Goal: Information Seeking & Learning: Learn about a topic

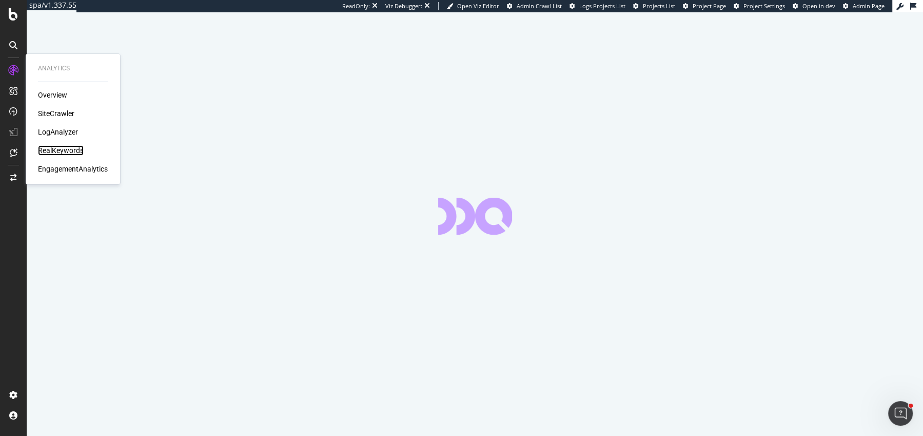
click at [65, 151] on div "RealKeywords" at bounding box center [61, 150] width 46 height 10
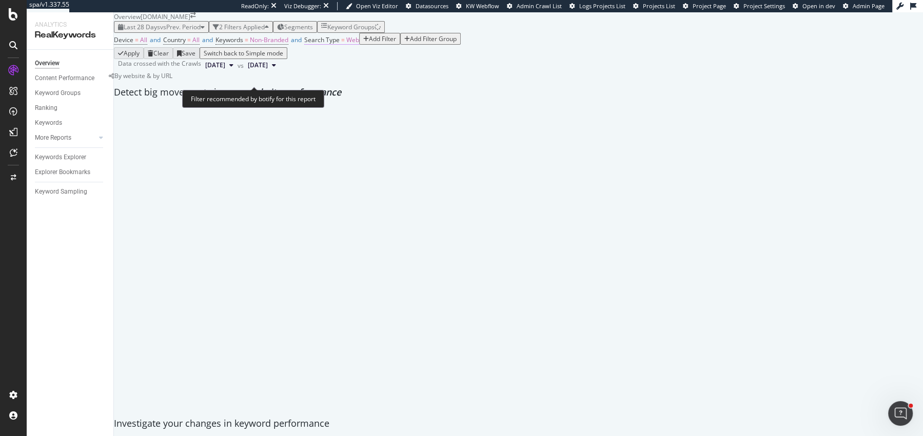
click at [359, 44] on span "Web" at bounding box center [352, 39] width 13 height 9
click at [510, 47] on div "Device = All and Country = All and Keywords = Non-Branded and Search Type = Web…" at bounding box center [518, 40] width 809 height 14
click at [288, 44] on span "Non-Branded" at bounding box center [269, 39] width 38 height 9
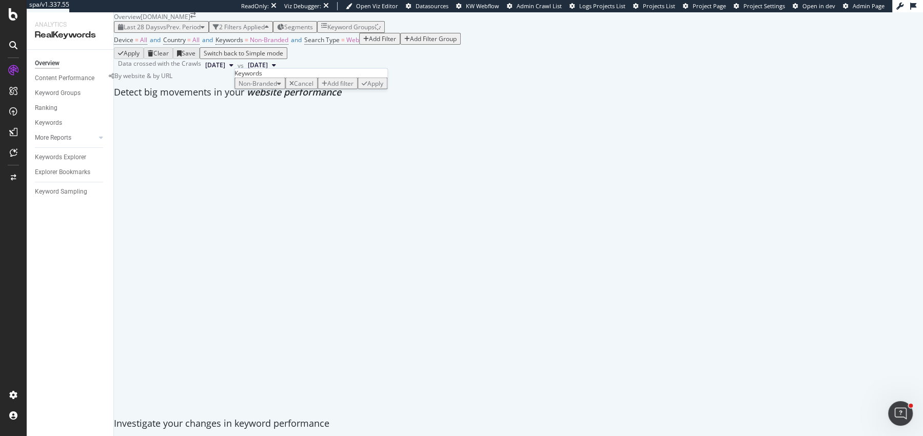
click at [276, 89] on div "Non-Branded Cancel Add filter Apply" at bounding box center [311, 84] width 153 height 12
click at [276, 88] on div "Non-Branded" at bounding box center [260, 83] width 43 height 9
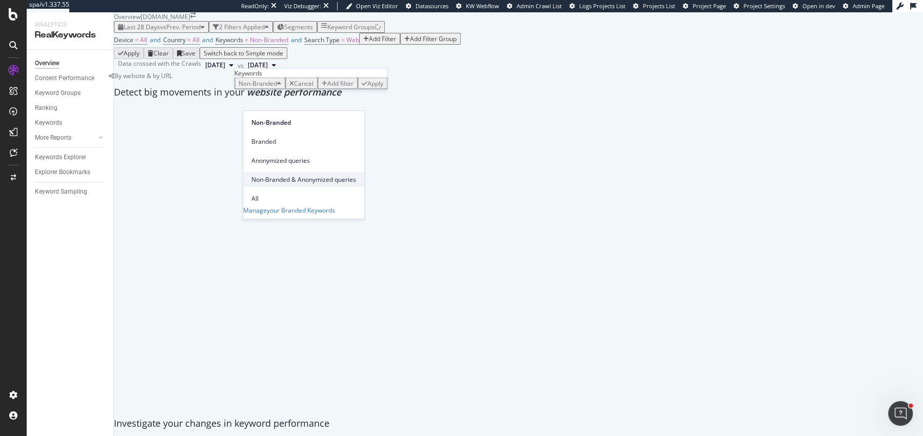
click at [277, 175] on span "Non-Branded & Anonymized queries" at bounding box center [304, 179] width 105 height 9
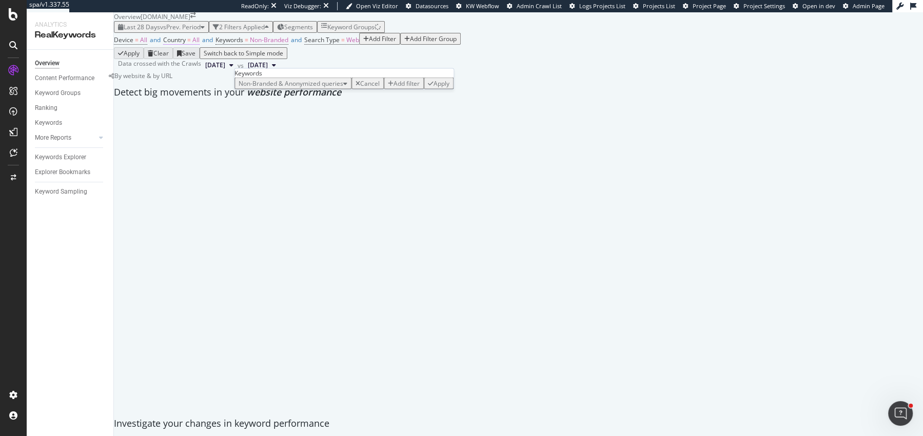
click at [428, 86] on div "button" at bounding box center [431, 83] width 6 height 6
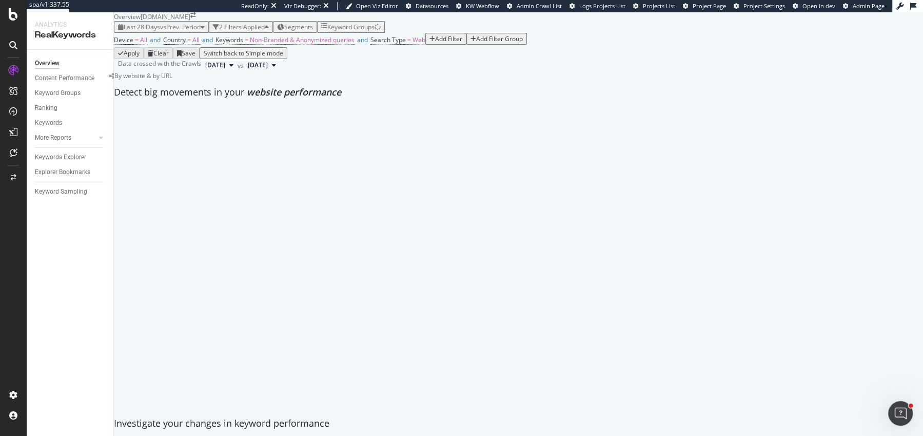
click at [164, 33] on button "Last 28 Days vs Prev. Period" at bounding box center [161, 27] width 95 height 12
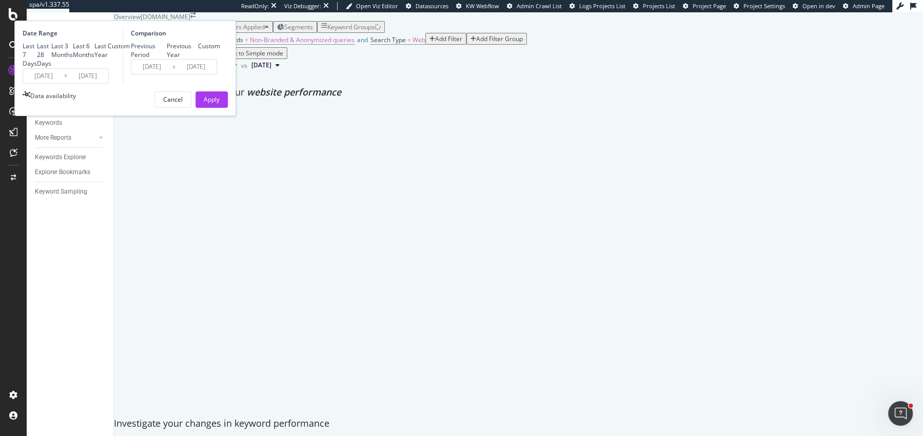
click at [64, 83] on input "2025/09/06" at bounding box center [43, 76] width 41 height 14
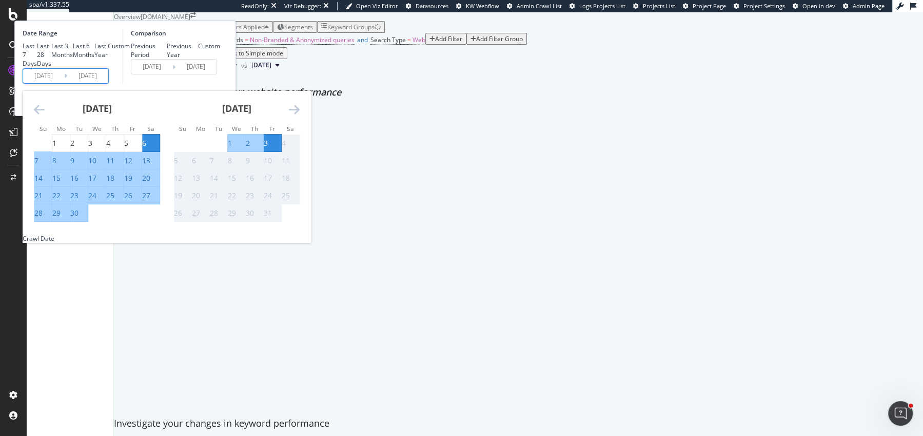
click at [45, 115] on icon "Move backward to switch to the previous month." at bounding box center [39, 109] width 11 height 12
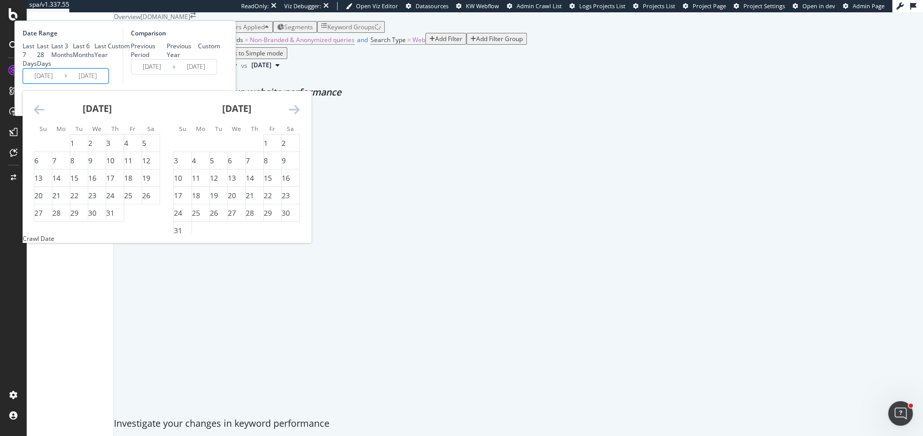
click at [45, 115] on icon "Move backward to switch to the previous month." at bounding box center [39, 109] width 11 height 12
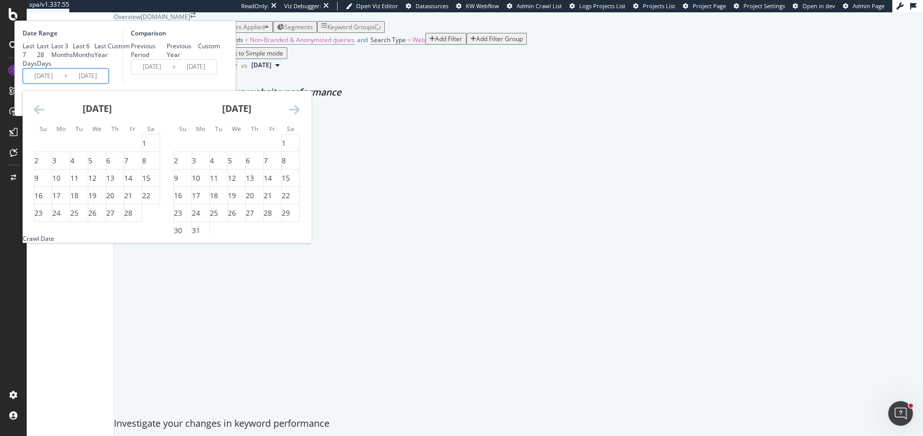
click at [45, 115] on icon "Move backward to switch to the previous month." at bounding box center [39, 109] width 11 height 12
click at [300, 115] on icon "Move forward to switch to the next month." at bounding box center [294, 109] width 11 height 12
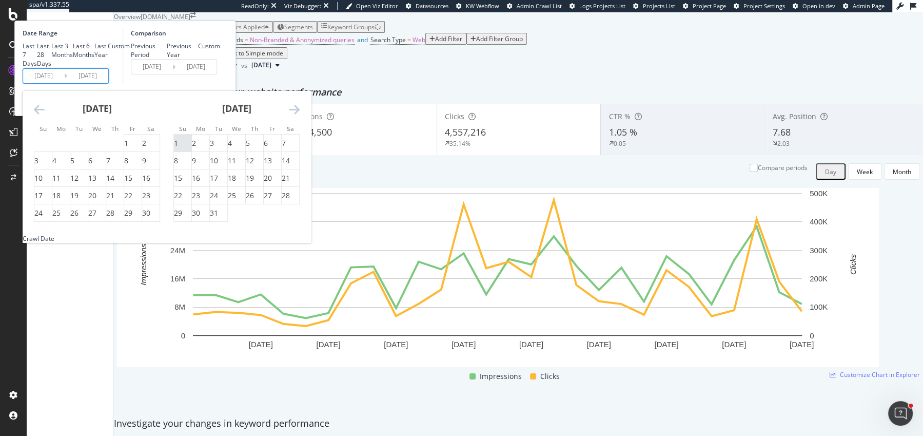
click at [178, 148] on div "1" at bounding box center [176, 143] width 4 height 10
type input "2024/12/01"
type input "2024/01/29"
type input "2024/11/30"
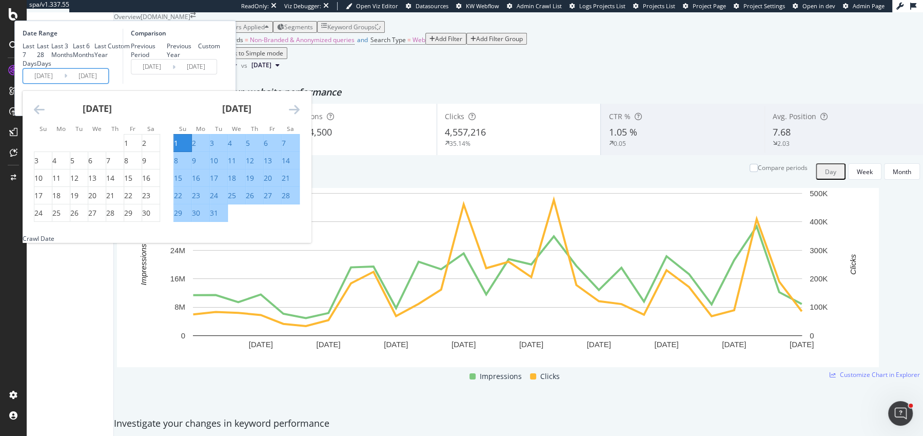
click at [300, 115] on icon "Move forward to switch to the next month." at bounding box center [294, 109] width 11 height 12
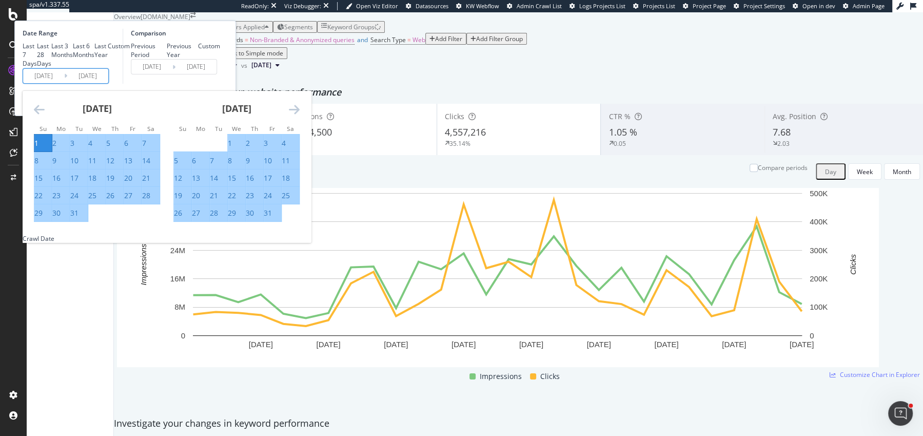
click at [300, 115] on icon "Move forward to switch to the next month." at bounding box center [294, 109] width 11 height 12
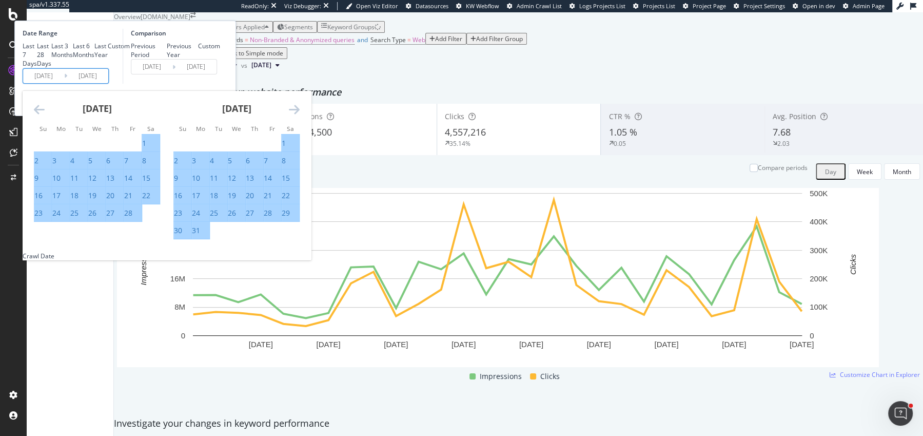
click at [300, 115] on icon "Move forward to switch to the next month." at bounding box center [294, 109] width 11 height 12
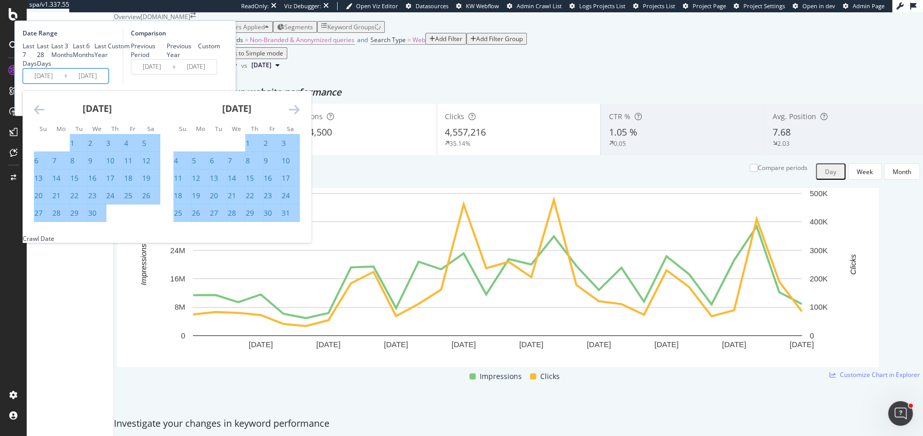
click at [300, 115] on icon "Move forward to switch to the next month." at bounding box center [294, 109] width 11 height 12
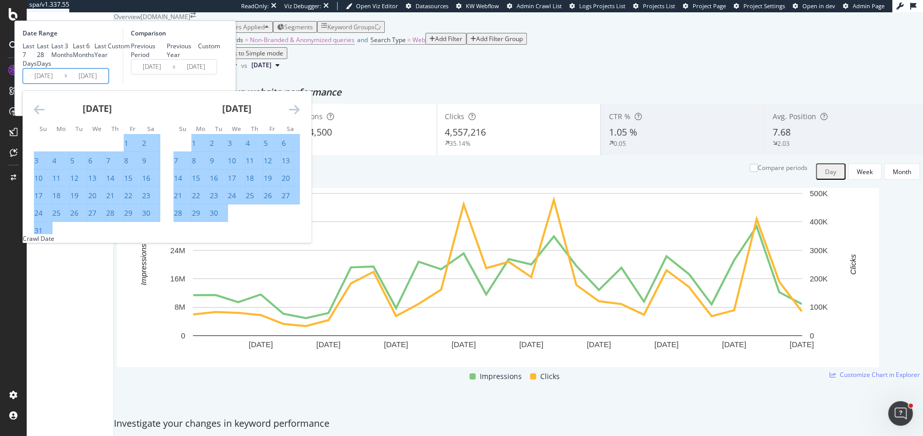
click at [300, 115] on icon "Move forward to switch to the next month." at bounding box center [294, 109] width 11 height 12
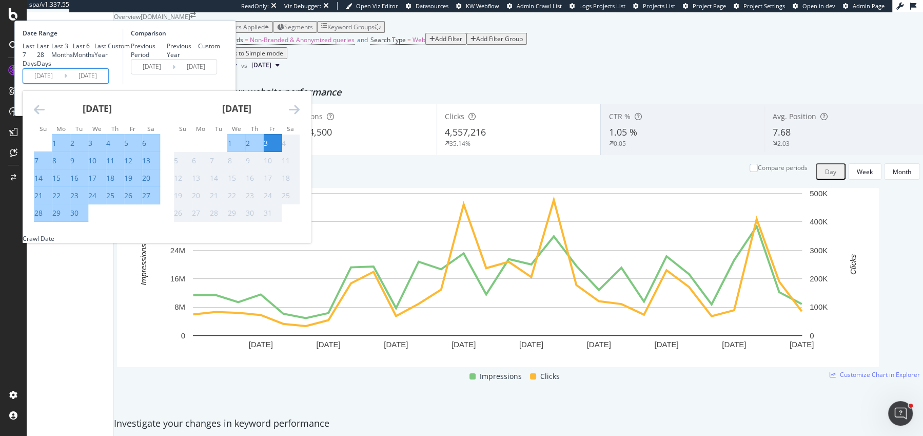
click at [79, 218] on div "30" at bounding box center [74, 213] width 8 height 10
type input "2025/09/30"
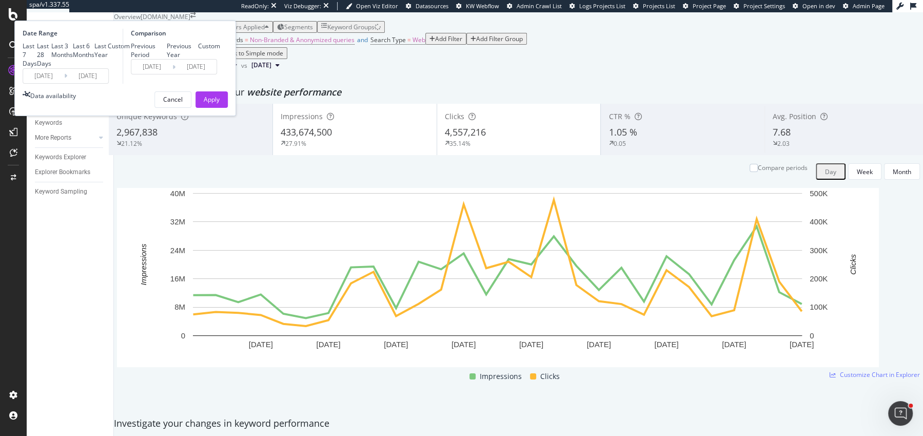
click at [199, 59] on div "Previous Year" at bounding box center [183, 50] width 32 height 17
type input "2023/12/03"
type input "2024/10/01"
click at [228, 108] on button "Apply" at bounding box center [212, 99] width 32 height 16
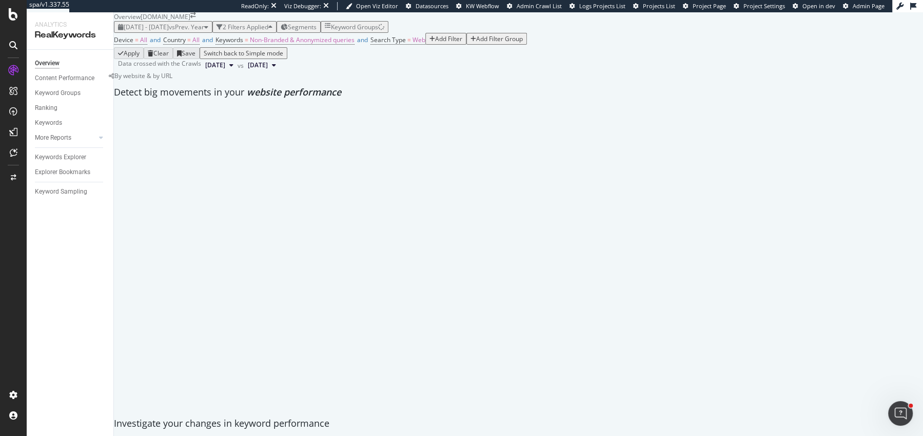
scroll to position [22, 0]
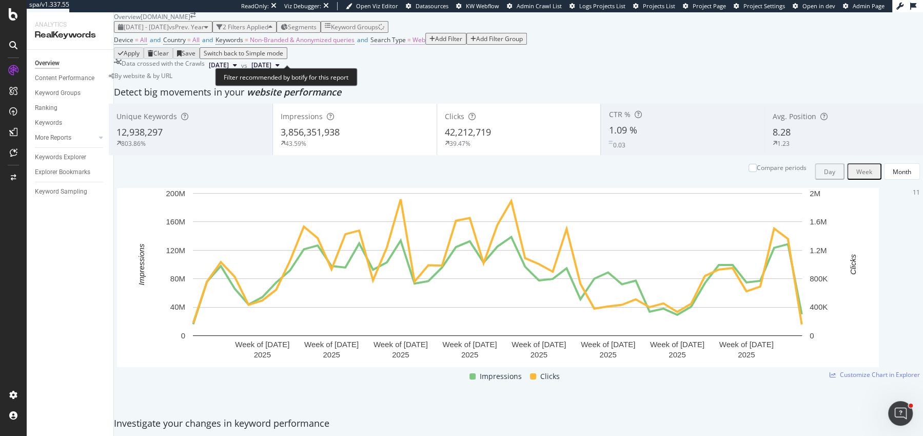
click at [426, 44] on span "Web" at bounding box center [419, 39] width 13 height 9
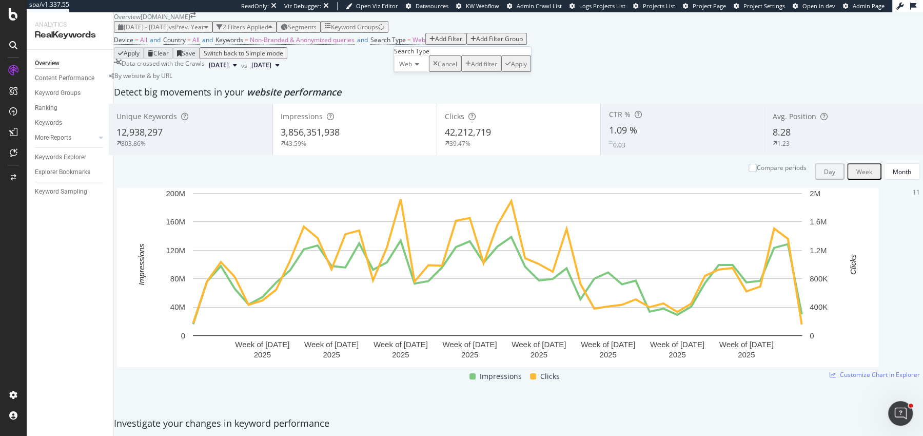
click at [418, 67] on icon at bounding box center [415, 64] width 7 height 6
click at [417, 83] on div "All" at bounding box center [412, 77] width 34 height 11
click at [506, 68] on div "Apply" at bounding box center [514, 64] width 16 height 9
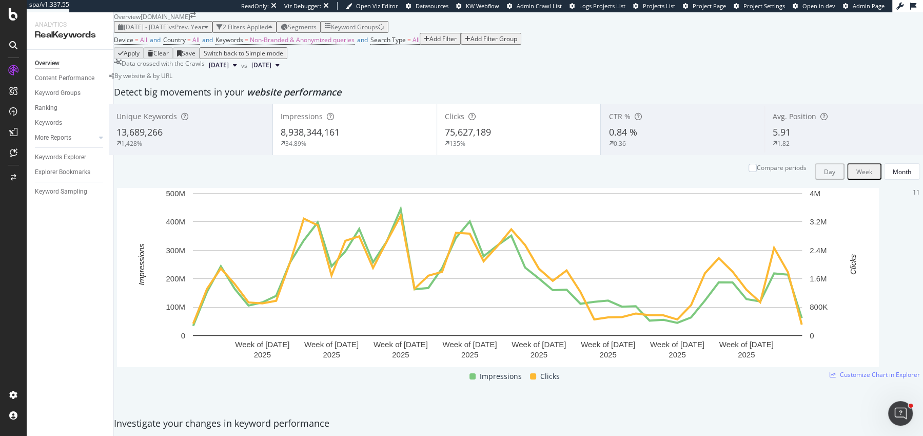
scroll to position [45, 0]
click at [749, 172] on div at bounding box center [753, 168] width 8 height 8
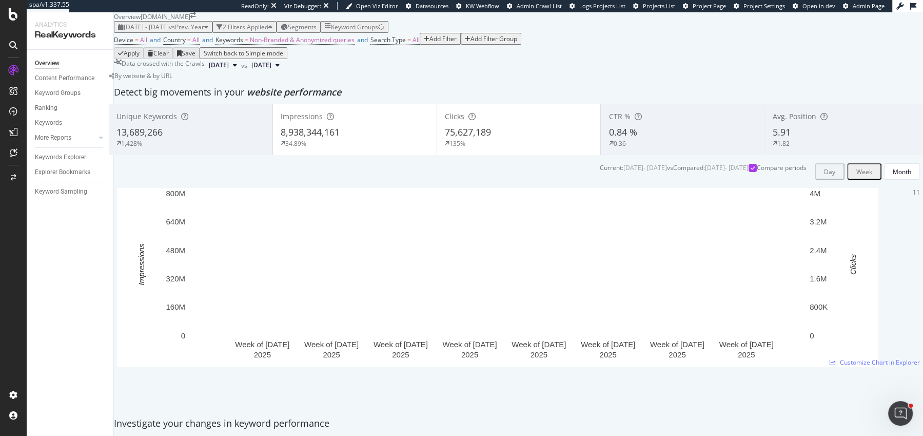
scroll to position [60, 0]
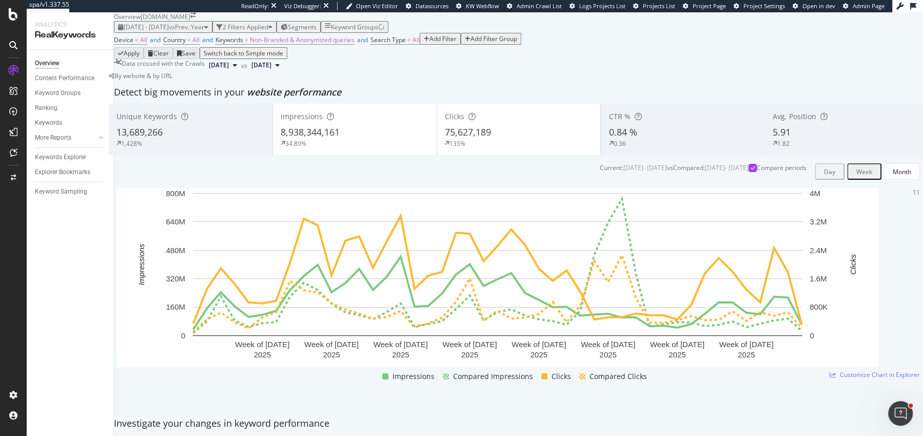
click at [375, 148] on div "34.89%" at bounding box center [355, 143] width 148 height 9
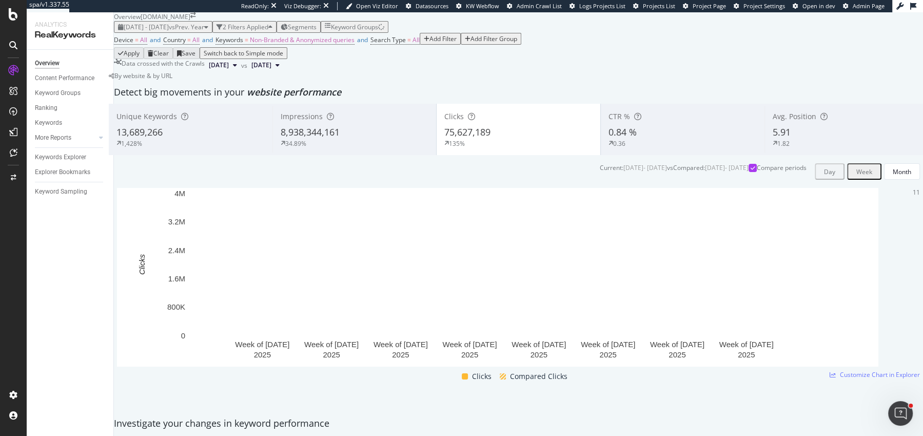
scroll to position [54, 0]
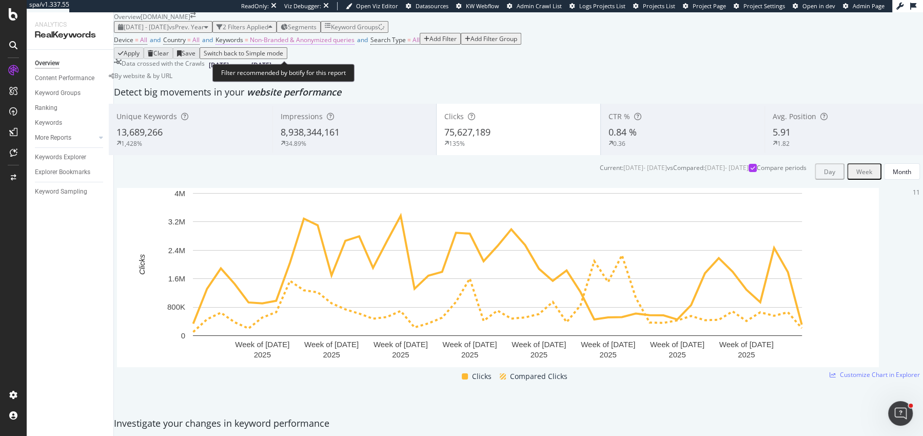
click at [300, 44] on span "Non-Branded & Anonymized queries" at bounding box center [302, 39] width 105 height 9
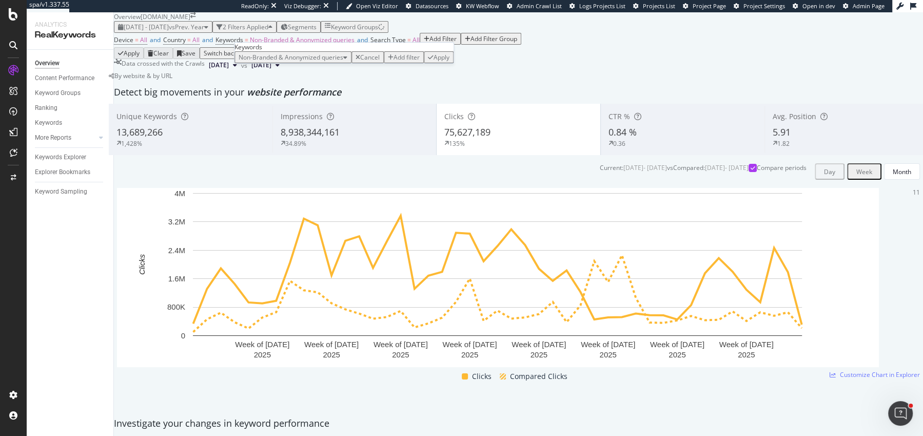
click at [270, 62] on div "Non-Branded & Anonymized queries" at bounding box center [293, 57] width 109 height 9
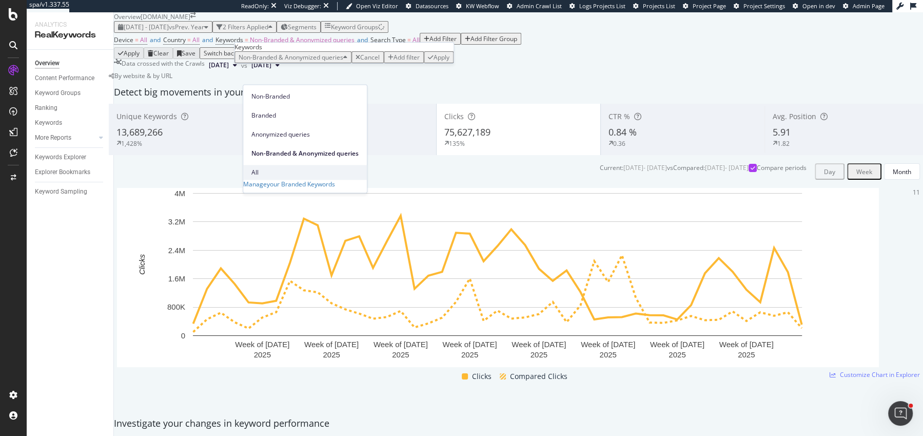
click at [268, 168] on span "All" at bounding box center [305, 172] width 107 height 9
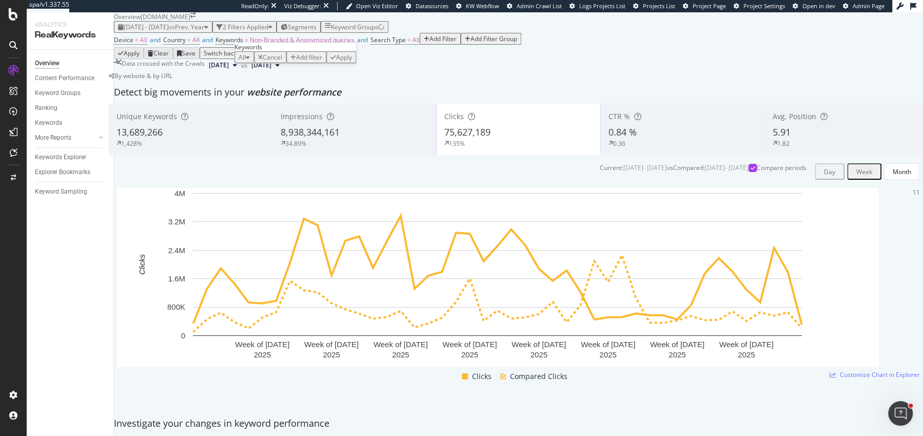
click at [352, 62] on div "Apply" at bounding box center [344, 57] width 16 height 9
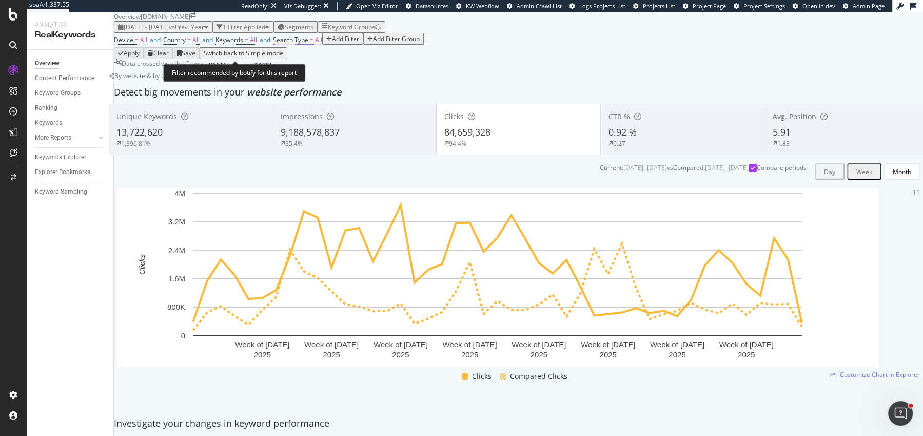
click at [314, 44] on span "=" at bounding box center [312, 39] width 4 height 9
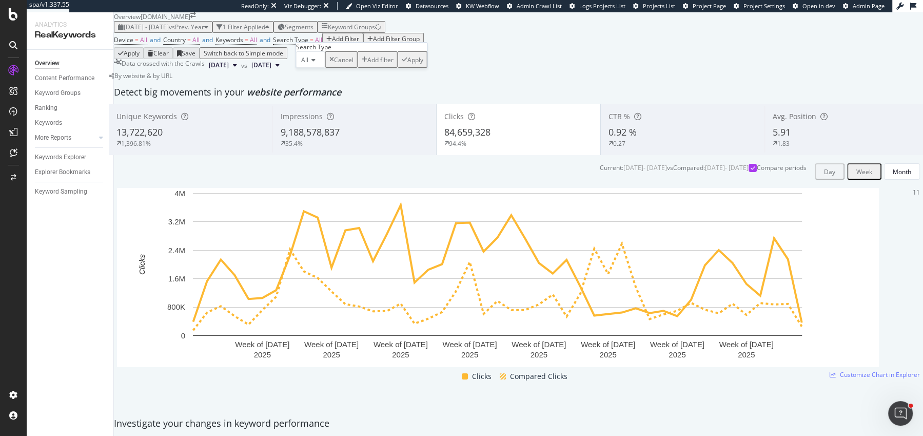
click at [320, 68] on div "All" at bounding box center [310, 59] width 29 height 16
click at [325, 111] on div "Video" at bounding box center [311, 105] width 28 height 11
click at [416, 64] on div "Apply" at bounding box center [424, 59] width 16 height 9
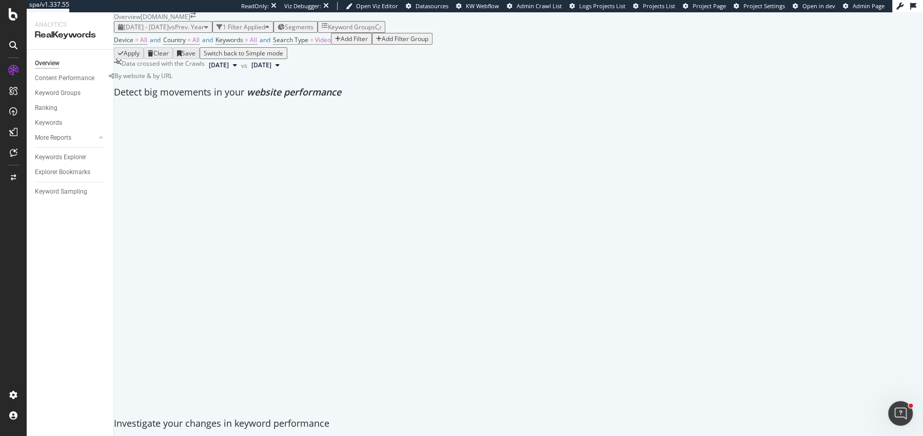
click at [372, 104] on div "Detect big movements in your website performance" at bounding box center [519, 93] width 820 height 24
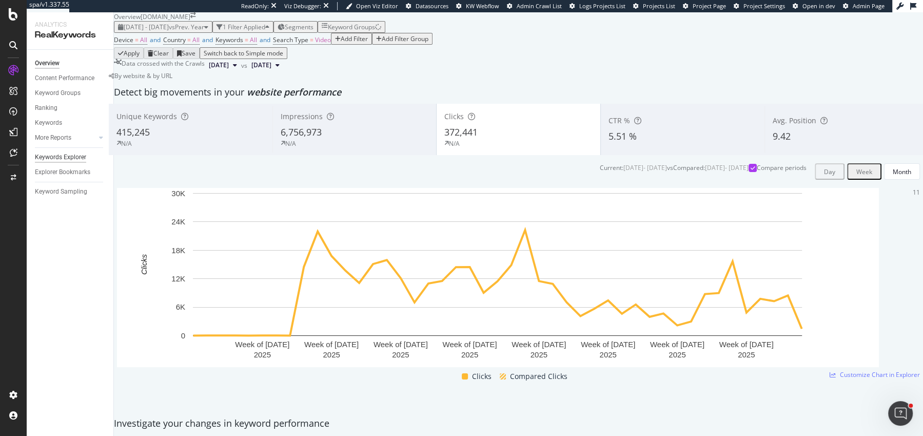
click at [44, 158] on div "Keywords Explorer" at bounding box center [60, 157] width 51 height 11
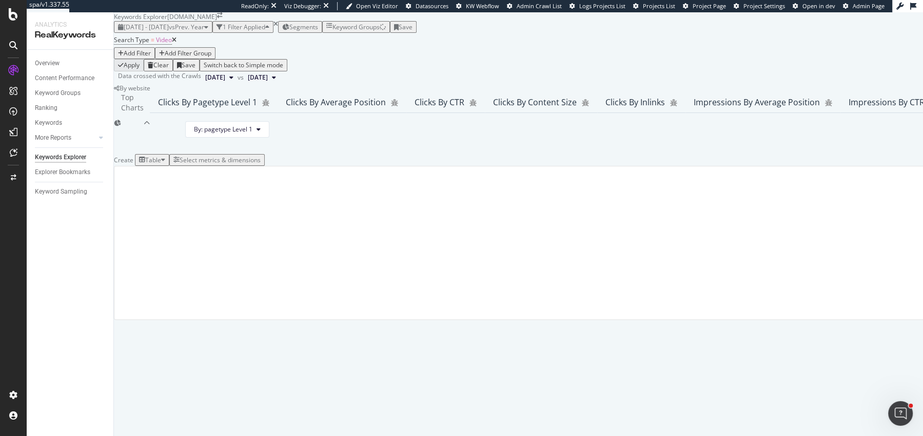
scroll to position [157, 0]
click at [261, 164] on div "Select metrics & dimensions" at bounding box center [220, 160] width 81 height 9
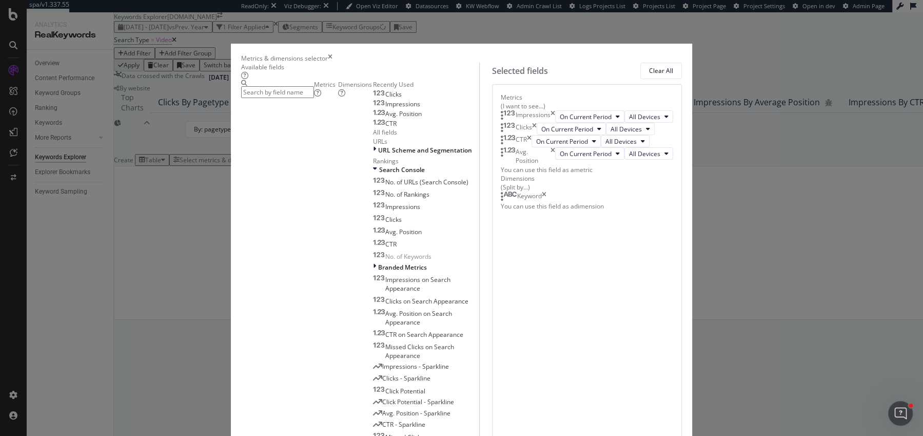
click at [555, 117] on icon "times" at bounding box center [553, 116] width 5 height 12
click at [537, 123] on icon "times" at bounding box center [534, 129] width 5 height 12
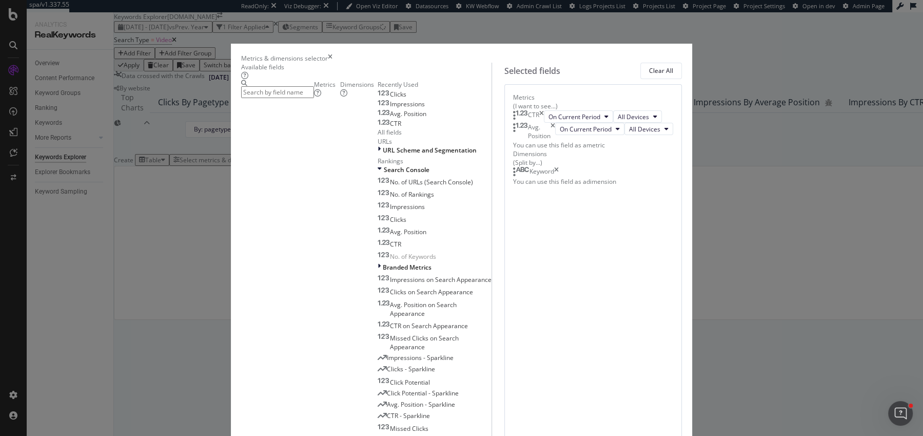
click at [544, 117] on icon "times" at bounding box center [541, 116] width 5 height 12
click at [555, 117] on icon "times" at bounding box center [553, 118] width 5 height 17
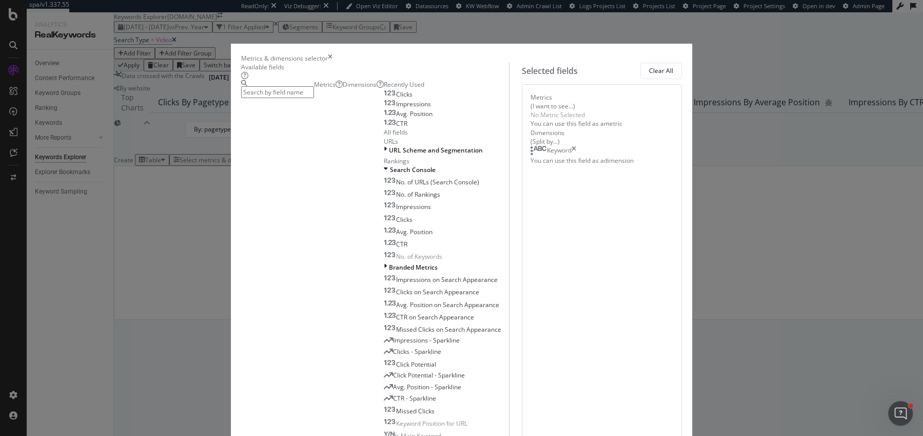
click at [666, 117] on div "No Metric Selected" at bounding box center [602, 114] width 143 height 9
click at [576, 156] on icon "times" at bounding box center [574, 151] width 5 height 10
click at [295, 97] on input "modal" at bounding box center [277, 92] width 73 height 12
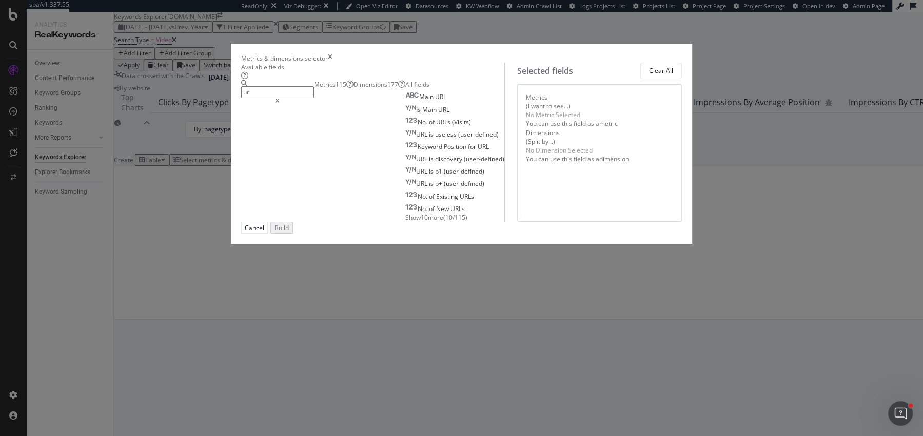
type input "url"
click at [363, 89] on div "Dimensions 177" at bounding box center [380, 84] width 52 height 9
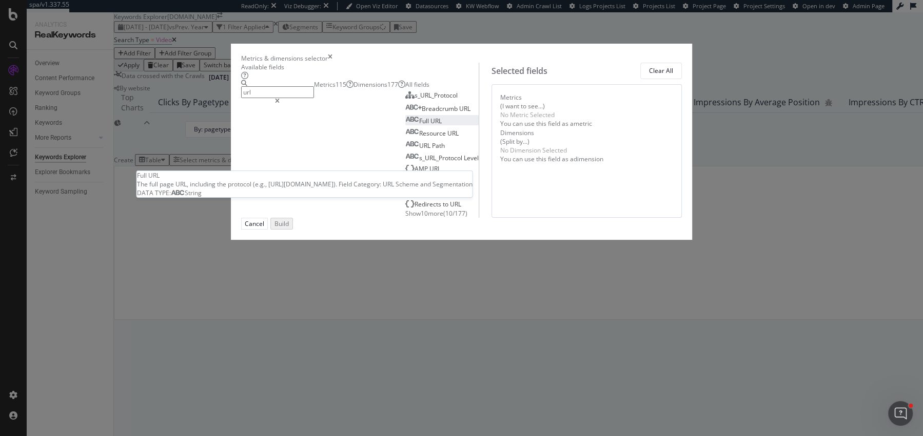
click at [431, 125] on span "URL" at bounding box center [436, 121] width 11 height 9
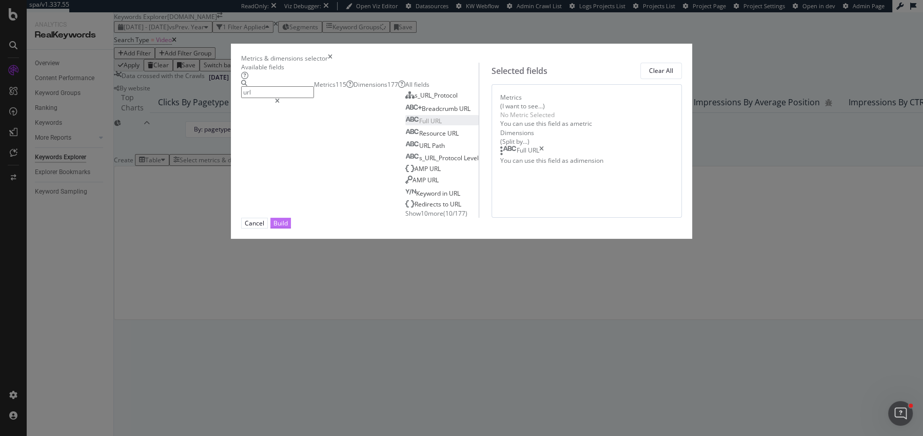
click at [291, 228] on button "Build" at bounding box center [280, 223] width 21 height 11
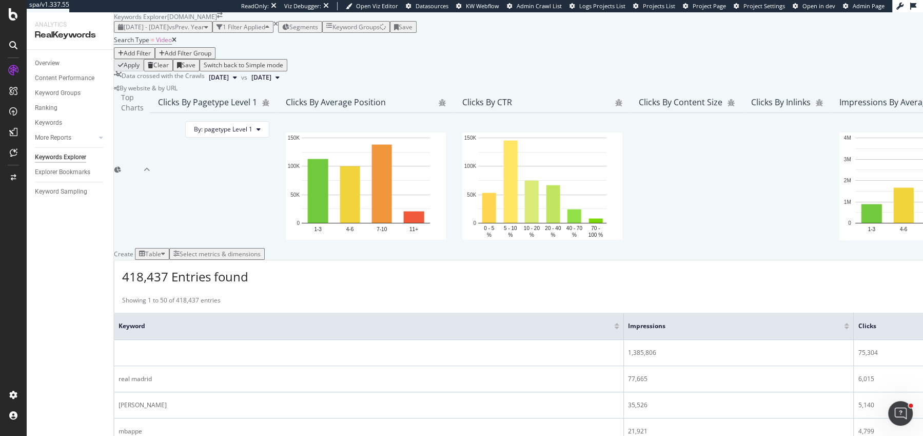
click at [261, 249] on div "Select metrics & dimensions" at bounding box center [220, 253] width 81 height 9
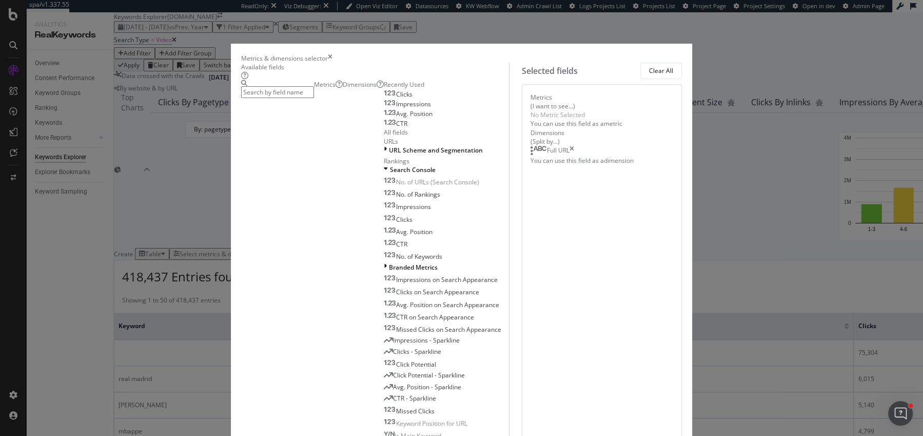
click at [384, 99] on div "Clicks" at bounding box center [398, 94] width 29 height 8
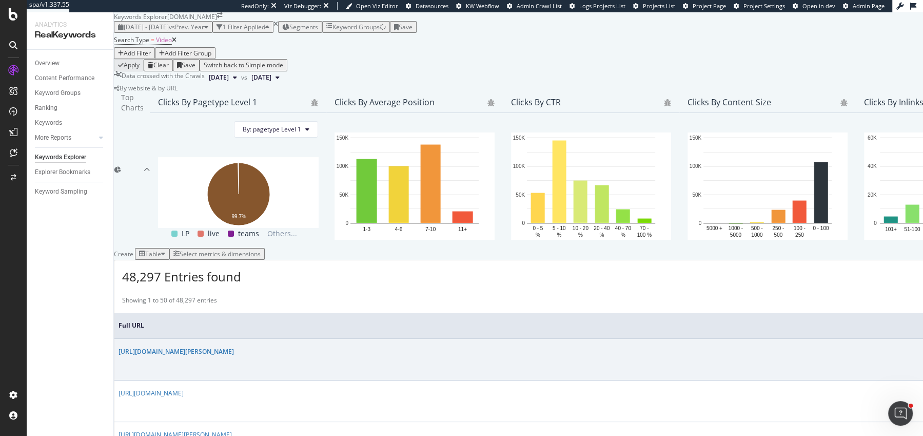
scroll to position [169, 0]
click at [261, 249] on div "Select metrics & dimensions" at bounding box center [220, 253] width 81 height 9
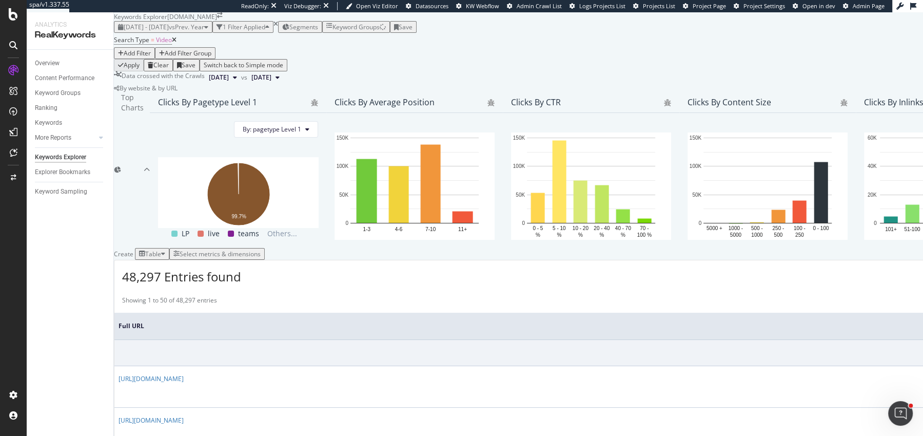
click at [261, 249] on div "Select metrics & dimensions" at bounding box center [220, 253] width 81 height 9
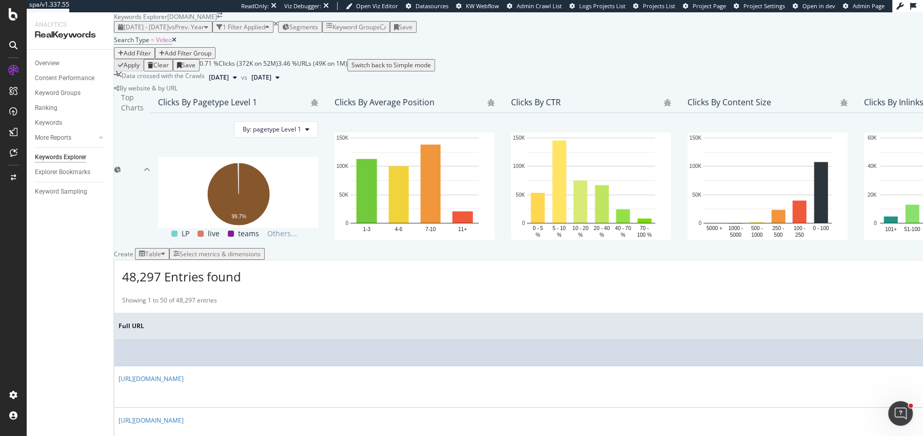
scroll to position [248, 0]
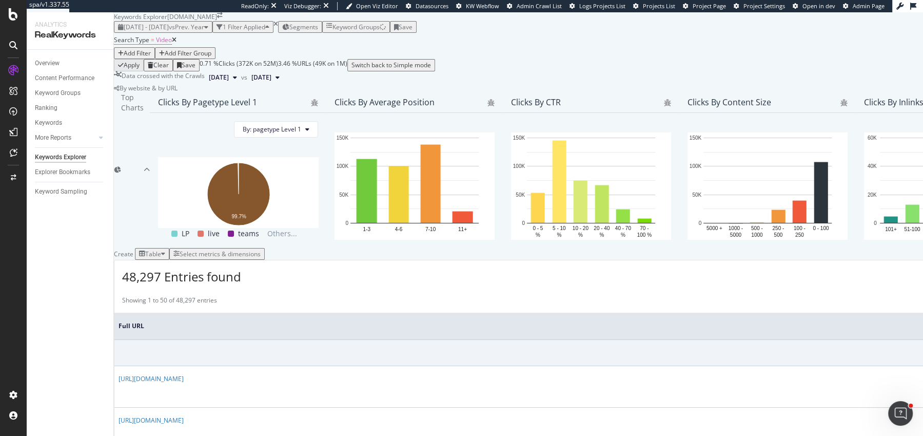
click at [151, 51] on div "Add Filter" at bounding box center [137, 53] width 27 height 9
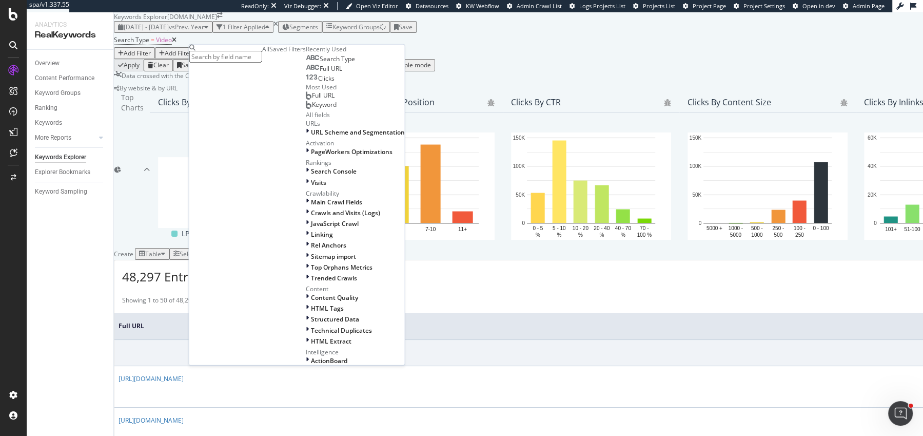
click at [306, 83] on div "Clicks" at bounding box center [320, 78] width 29 height 8
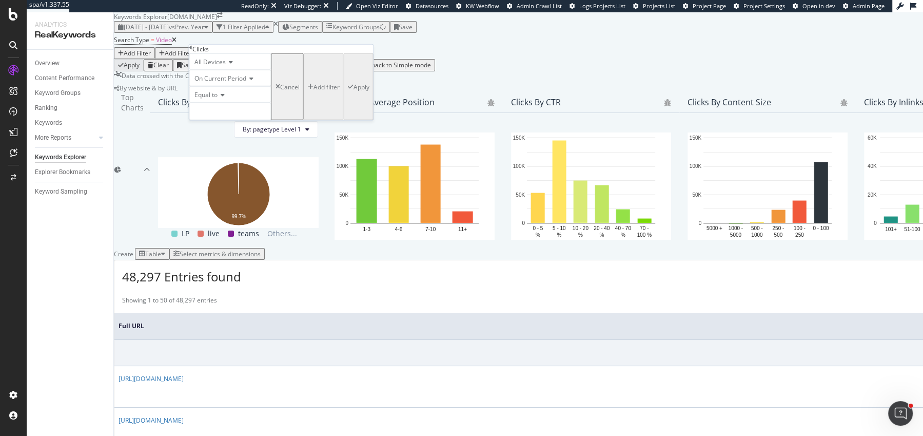
click at [225, 98] on icon at bounding box center [221, 95] width 7 height 6
click at [217, 156] on span "Greater than" at bounding box center [210, 151] width 37 height 9
click at [217, 120] on input "number" at bounding box center [230, 111] width 82 height 17
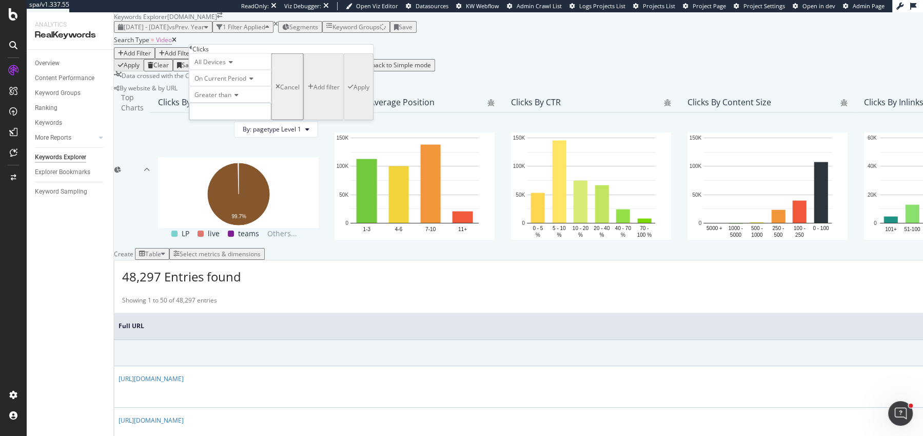
type input "1"
type input "0"
click at [348, 90] on icon "button" at bounding box center [351, 87] width 6 height 6
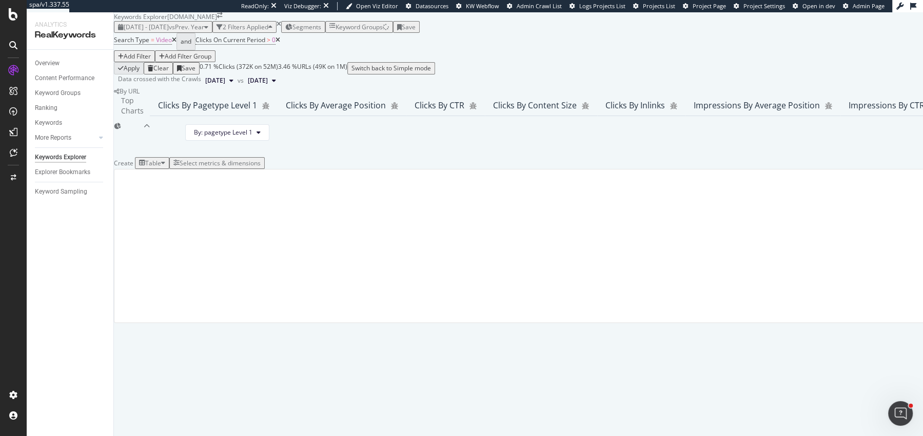
scroll to position [157, 0]
click at [119, 210] on div "By URL Top Charts Clicks By pagetype Level 1 By: pagetype Level 1 Clicks By Ave…" at bounding box center [613, 205] width 999 height 236
click at [120, 210] on div "By URL Top Charts Clicks By pagetype Level 1 By: pagetype Level 1 Clicks By Ave…" at bounding box center [613, 205] width 999 height 236
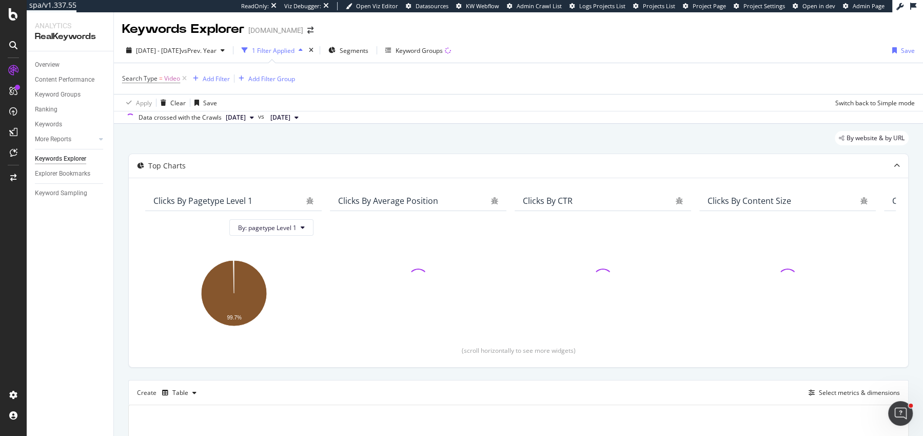
click at [195, 42] on div "2024 Dec. 1st - 2025 Sep. 30th vs Prev. Year 1 Filter Applied Segments Keyword …" at bounding box center [518, 81] width 809 height 86
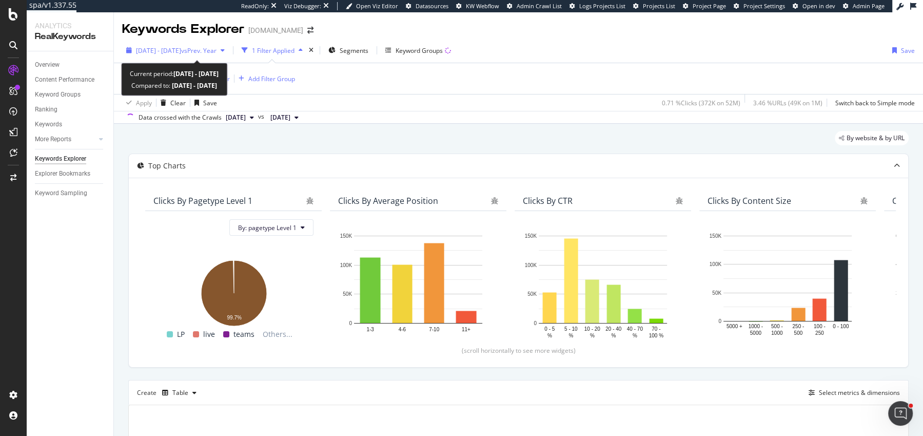
click at [181, 51] on span "[DATE] - [DATE]" at bounding box center [158, 50] width 45 height 9
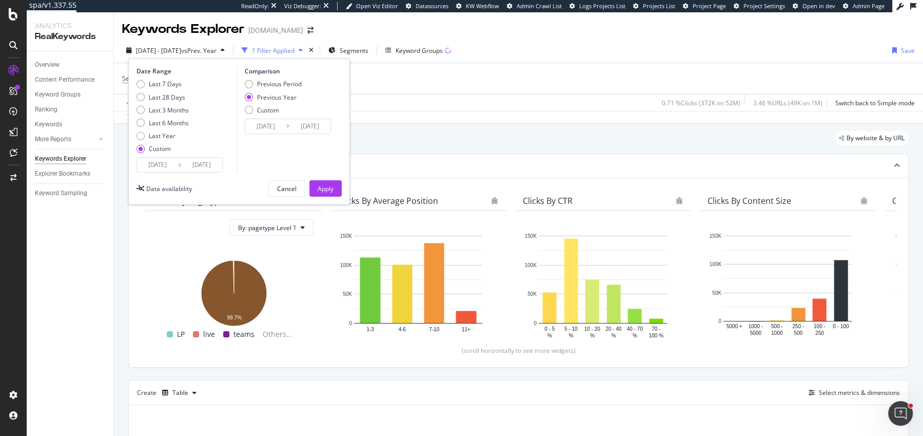
click at [149, 170] on input "[DATE]" at bounding box center [157, 165] width 41 height 14
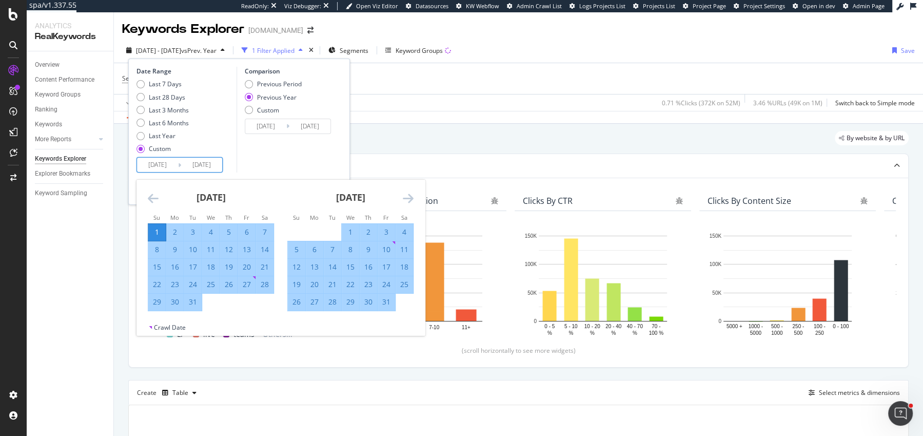
click at [149, 196] on icon "Move backward to switch to the previous month." at bounding box center [153, 198] width 11 height 12
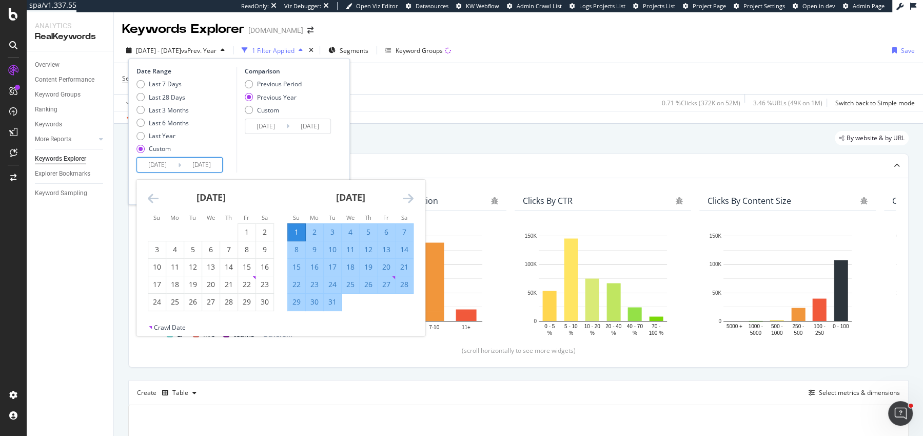
click at [149, 196] on icon "Move backward to switch to the previous month." at bounding box center [153, 198] width 11 height 12
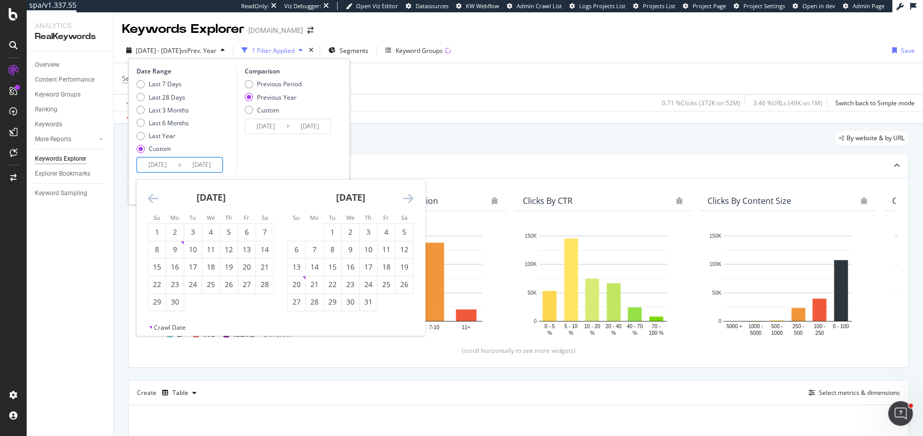
click at [332, 222] on li "Tu" at bounding box center [332, 217] width 18 height 10
click at [332, 227] on div "1" at bounding box center [332, 232] width 17 height 10
type input "2024/10/01"
type input "2023/10/03"
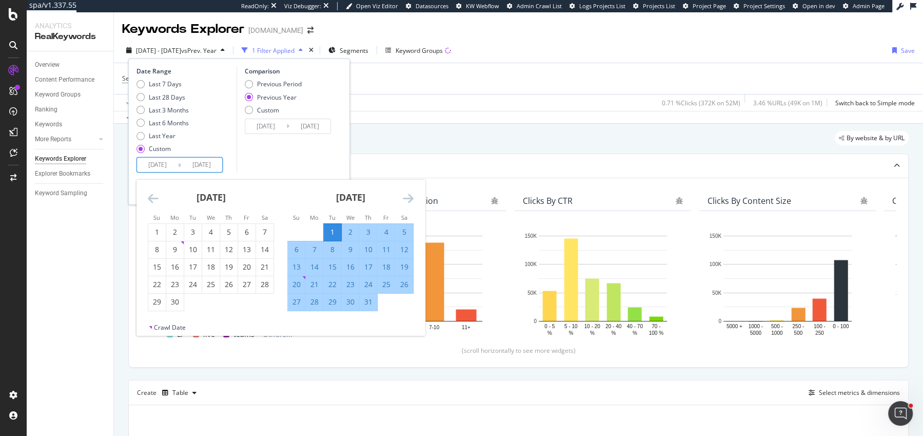
click at [405, 201] on icon "Move forward to switch to the next month." at bounding box center [408, 198] width 11 height 12
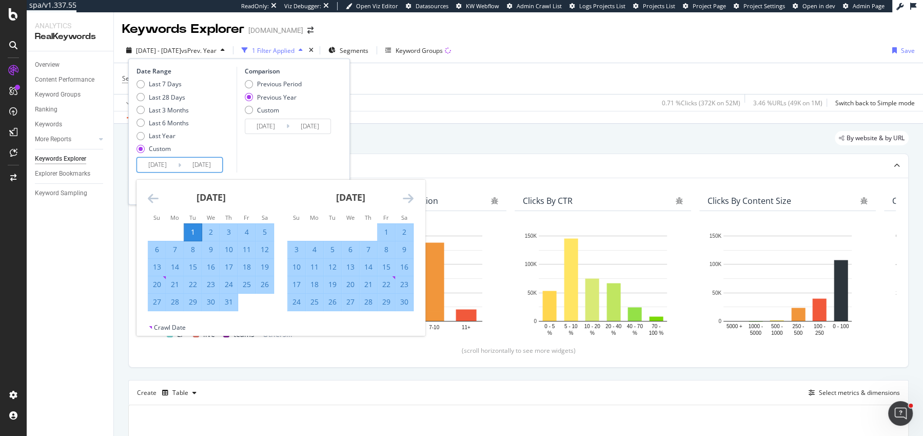
click at [405, 201] on icon "Move forward to switch to the next month." at bounding box center [408, 198] width 11 height 12
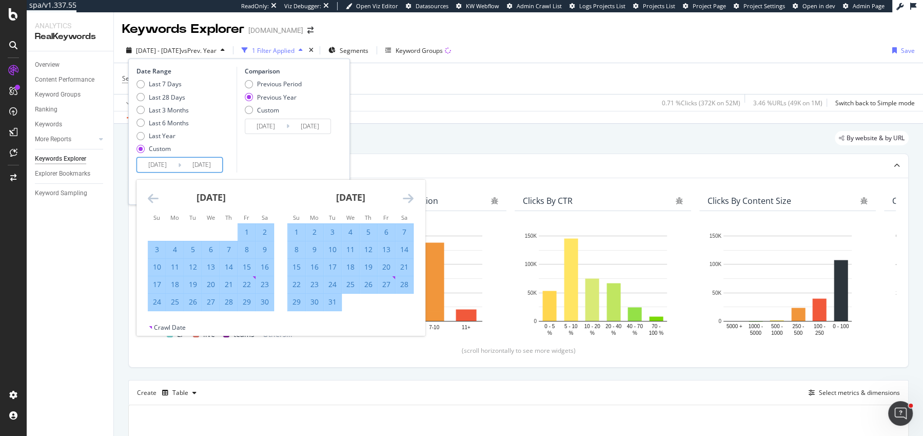
click at [296, 229] on div "1" at bounding box center [296, 232] width 17 height 10
type input "2024/12/01"
type input "2023/12/03"
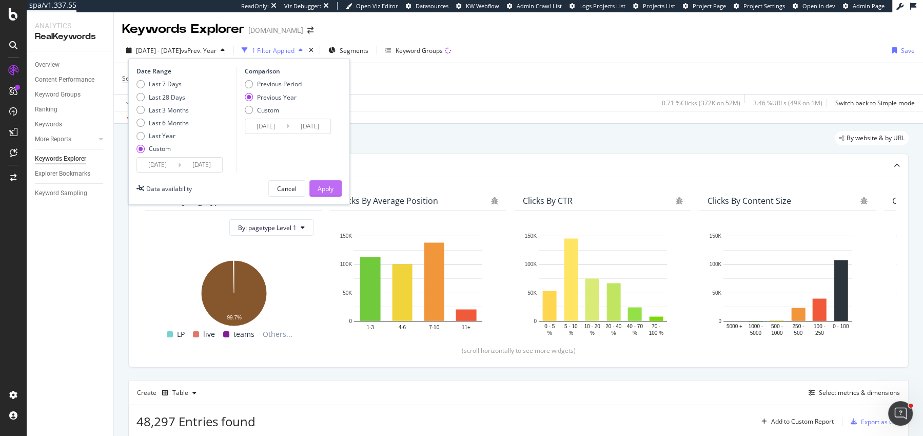
click at [324, 192] on div "Apply" at bounding box center [326, 188] width 16 height 15
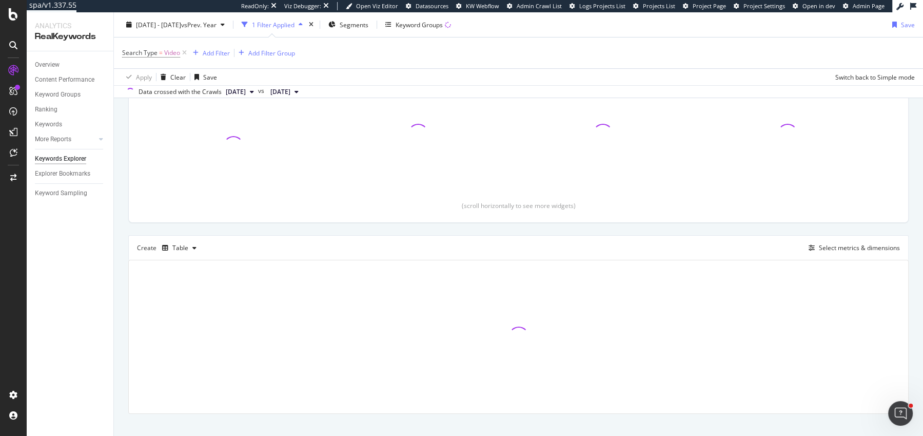
scroll to position [157, 0]
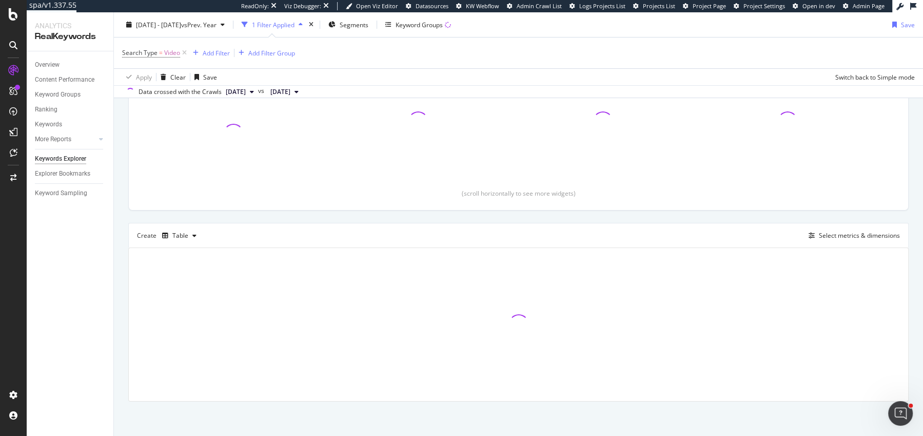
click at [119, 209] on div "By website & by URL Top Charts Clicks By pagetype Level 1 By: pagetype Level 1 …" at bounding box center [518, 202] width 809 height 471
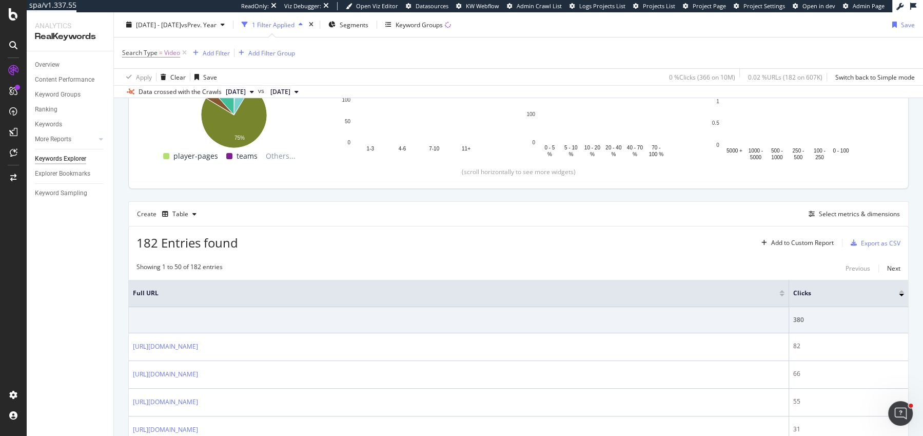
scroll to position [179, 0]
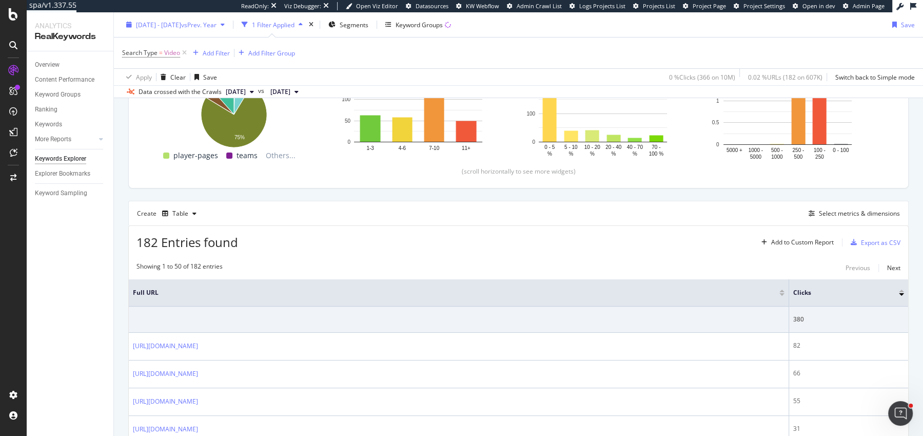
click at [181, 27] on span "2024 Oct. 1st - Dec. 1st" at bounding box center [158, 24] width 45 height 9
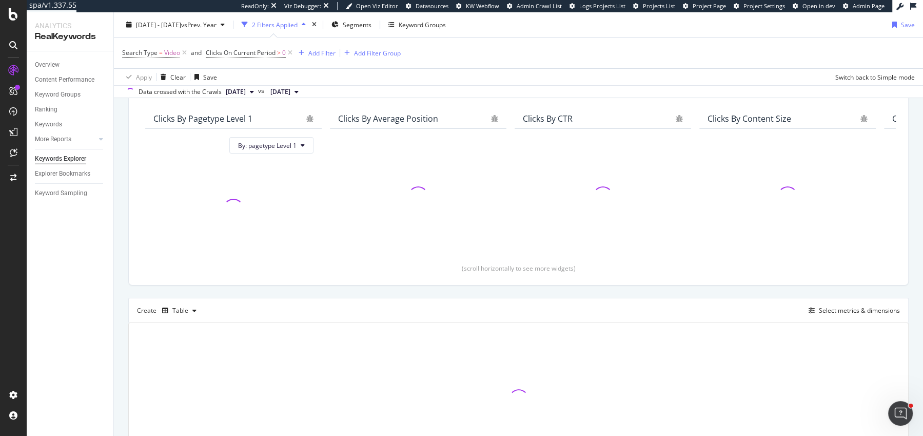
scroll to position [157, 0]
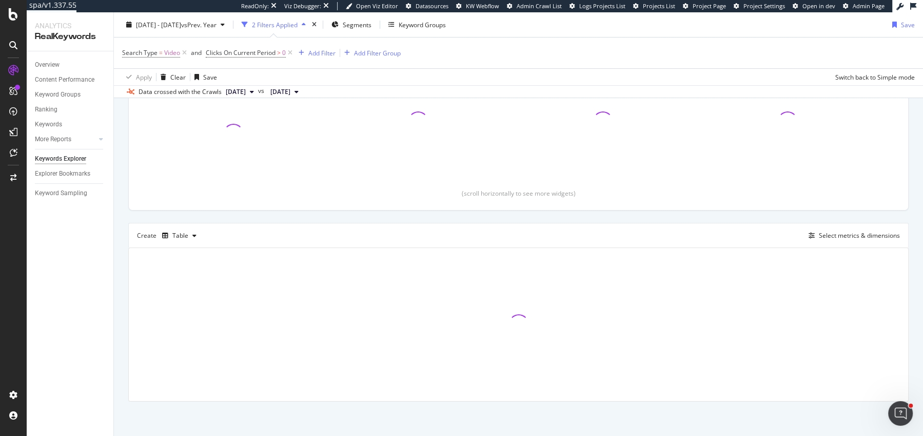
click at [119, 209] on div "By URL Top Charts Clicks By pagetype Level 1 By: pagetype Level 1 Clicks By Ave…" at bounding box center [518, 202] width 809 height 471
click at [121, 209] on div "By URL Top Charts Clicks By pagetype Level 1 By: pagetype Level 1 Clicks By Ave…" at bounding box center [518, 202] width 809 height 471
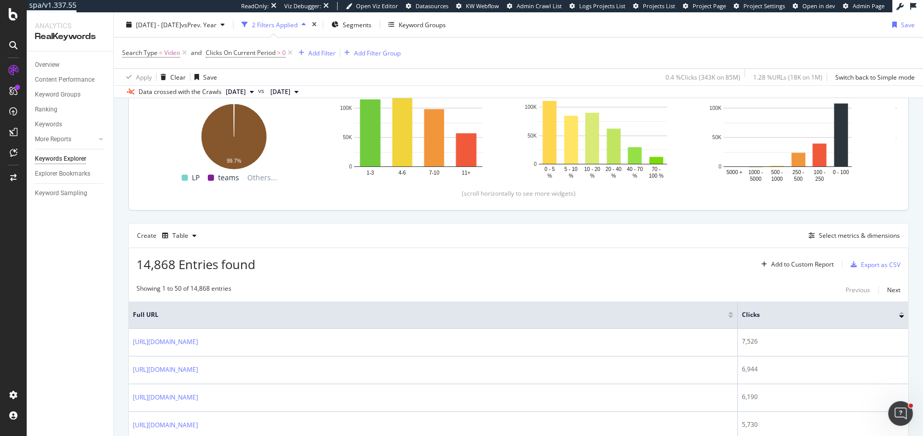
scroll to position [0, 0]
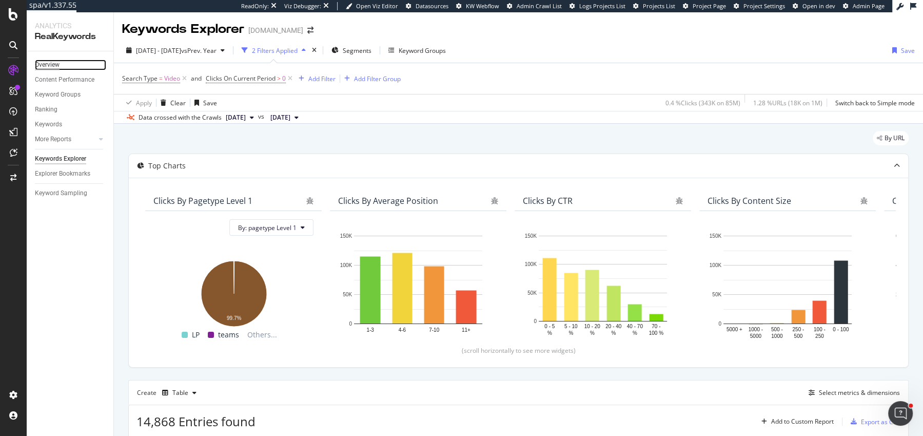
click at [58, 65] on div "Overview" at bounding box center [47, 65] width 25 height 11
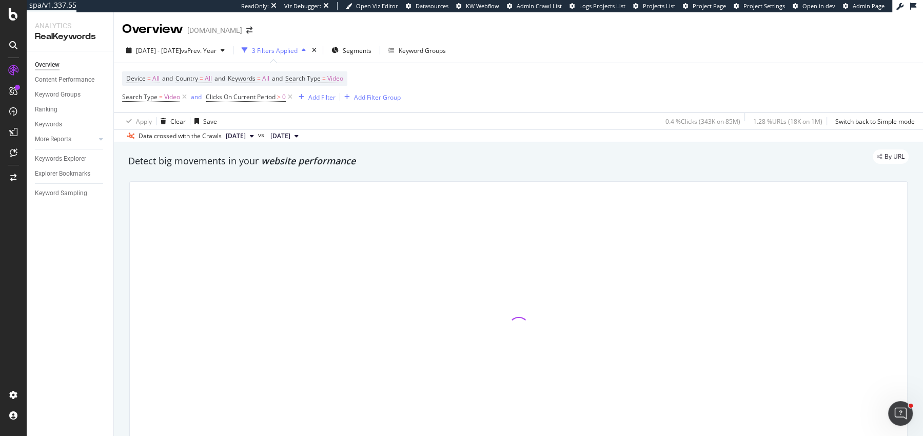
click at [334, 166] on span "website performance" at bounding box center [308, 160] width 94 height 12
click at [352, 166] on span "website performance" at bounding box center [308, 160] width 94 height 12
click at [288, 99] on icon at bounding box center [290, 97] width 9 height 10
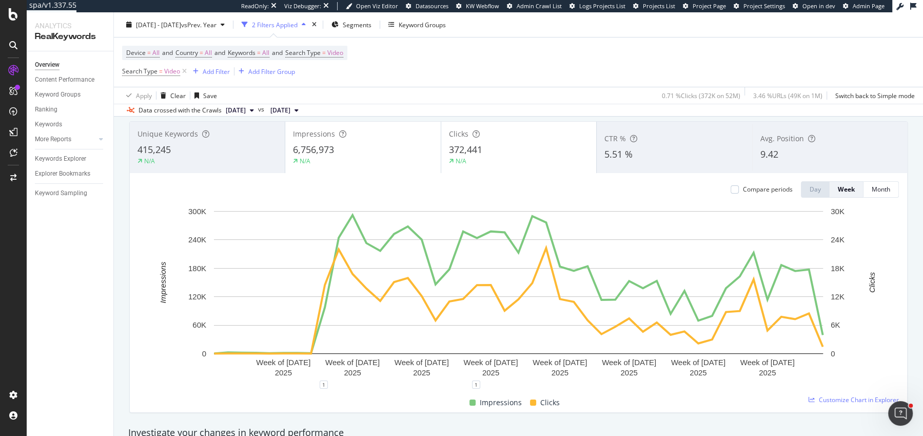
scroll to position [62, 0]
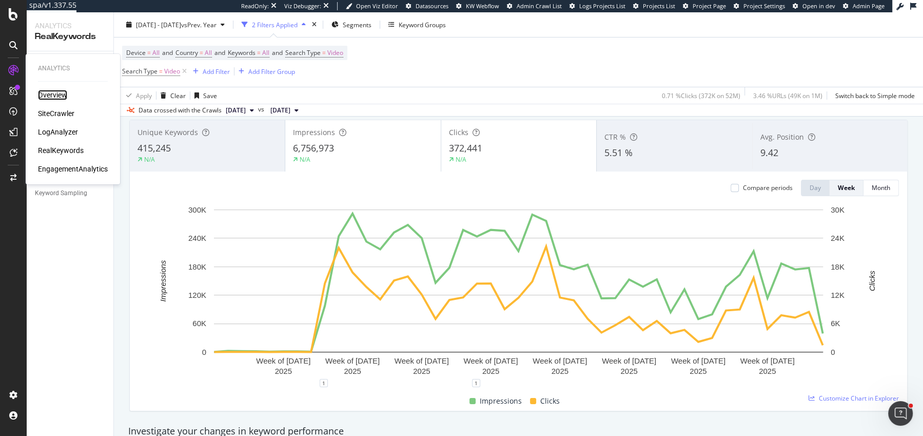
click at [57, 96] on div "Overview" at bounding box center [52, 95] width 29 height 10
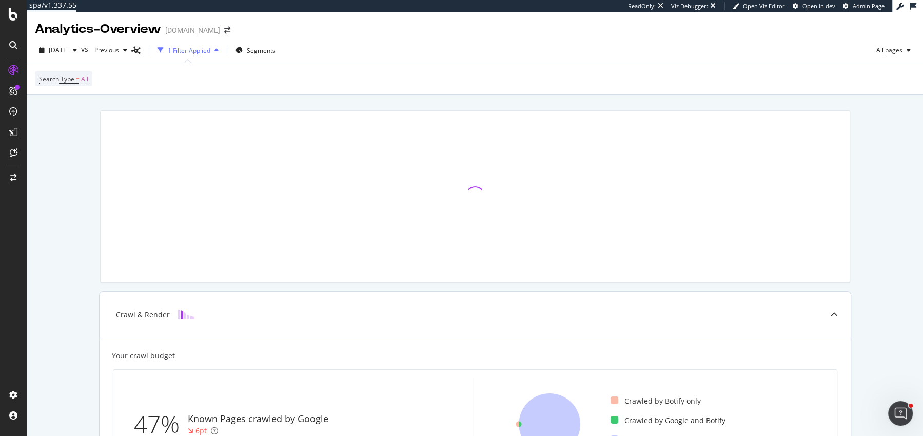
scroll to position [171, 0]
